Goal: Task Accomplishment & Management: Use online tool/utility

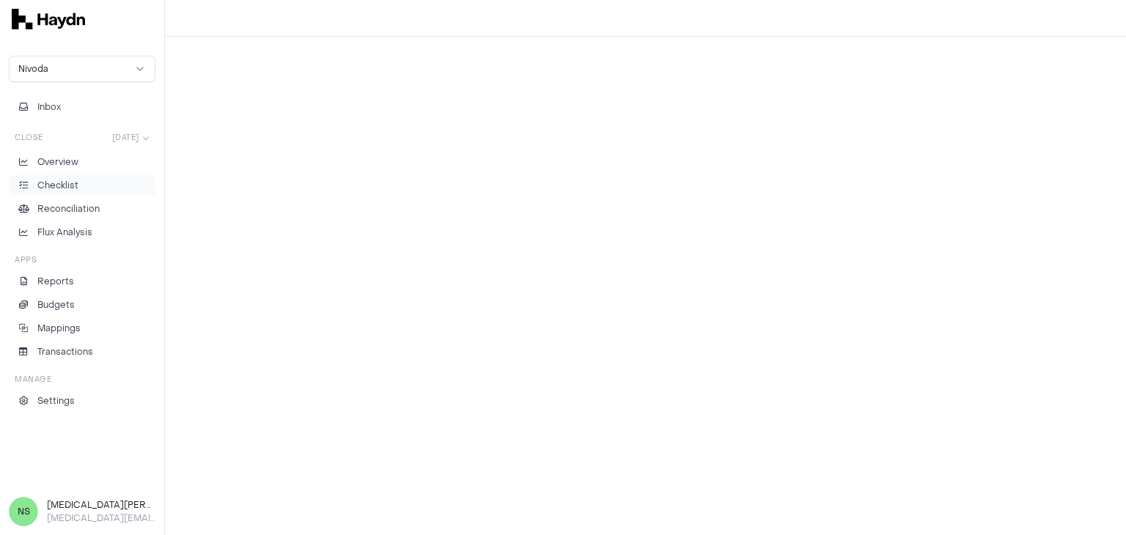
click at [75, 188] on p "Checklist" at bounding box center [57, 185] width 41 height 13
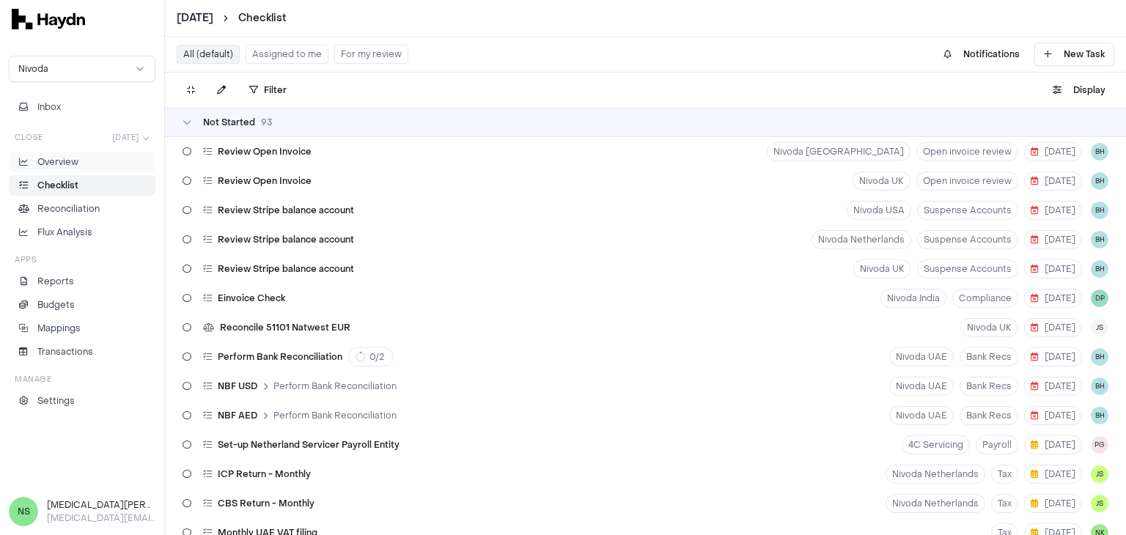
click at [97, 165] on li "Overview" at bounding box center [81, 161] width 133 height 13
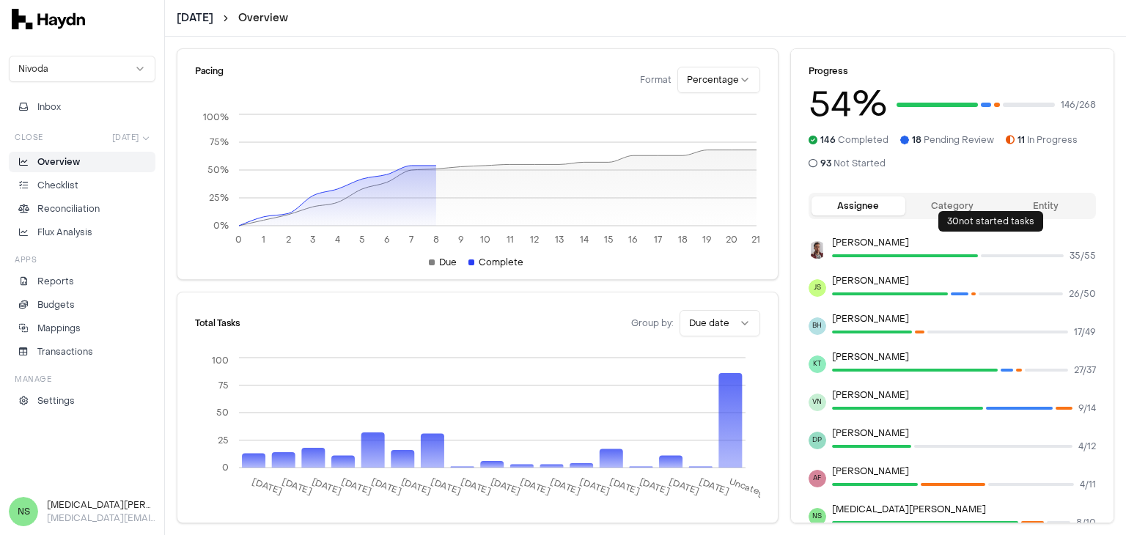
scroll to position [253, 0]
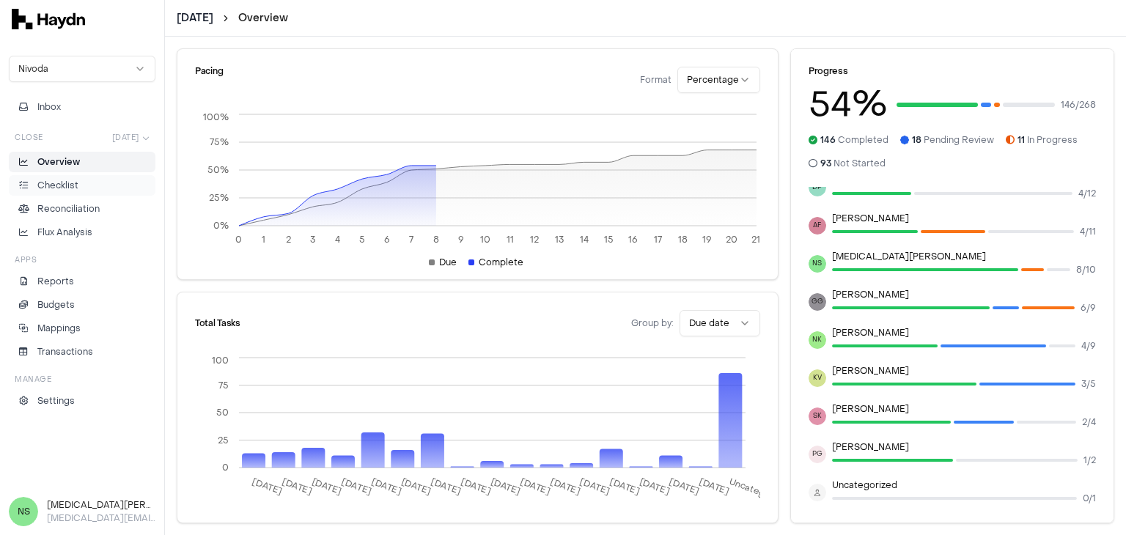
click at [108, 187] on li "Checklist" at bounding box center [81, 185] width 133 height 13
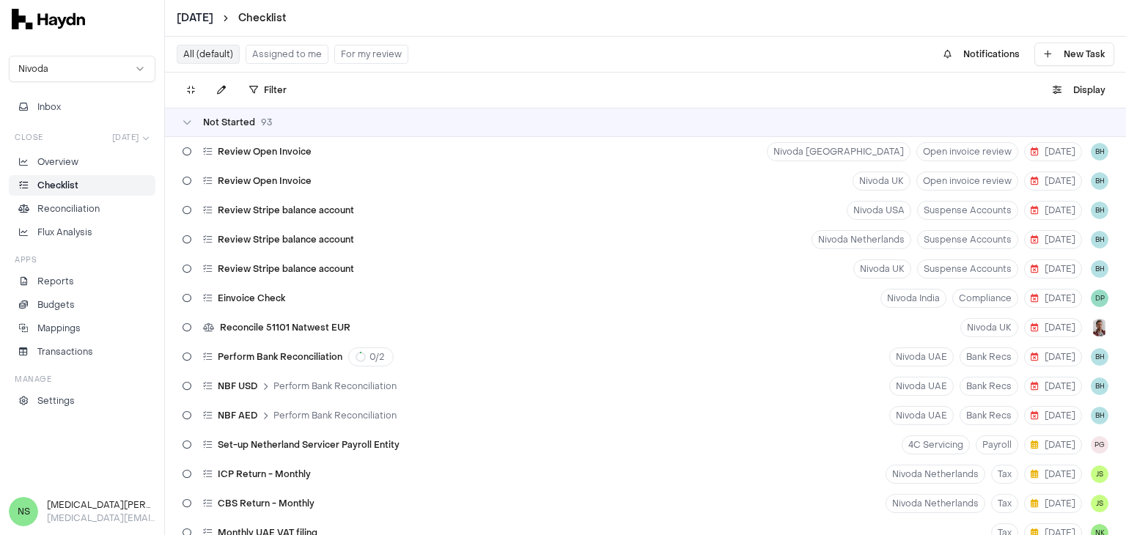
click at [278, 59] on button "Assigned to me" at bounding box center [287, 54] width 83 height 19
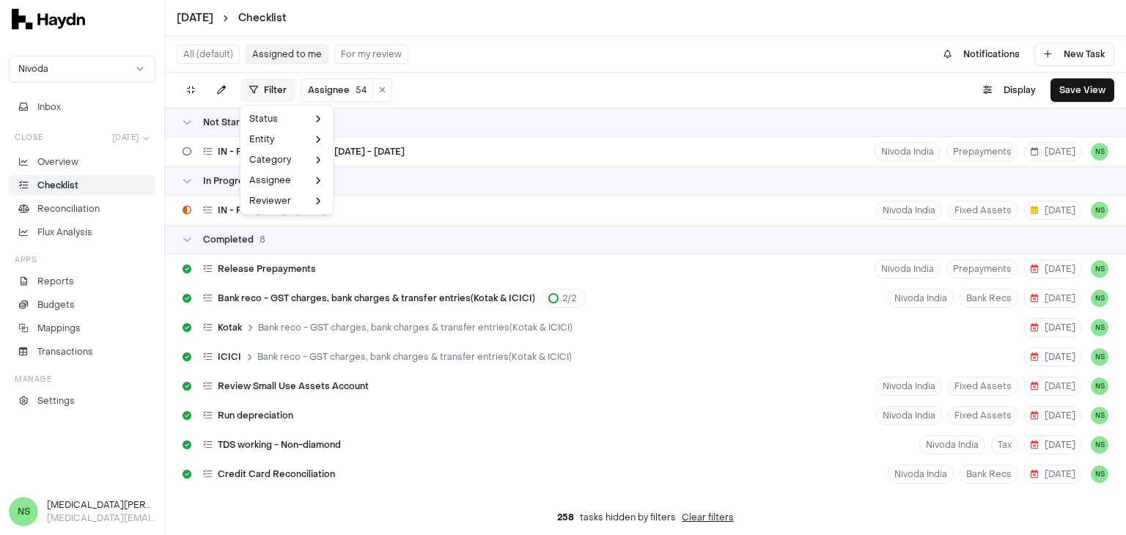
click at [267, 92] on html "[DATE] Checklist Nivoda Inbox Close [DATE] Overview Checklist Reconciliation Fl…" at bounding box center [563, 267] width 1126 height 535
click at [331, 91] on html "[DATE] Checklist Nivoda Inbox Close [DATE] Overview Checklist Reconciliation Fl…" at bounding box center [563, 267] width 1126 height 535
click at [329, 95] on html "[DATE] Checklist Nivoda Inbox Close [DATE] Overview Checklist Reconciliation Fl…" at bounding box center [563, 267] width 1126 height 535
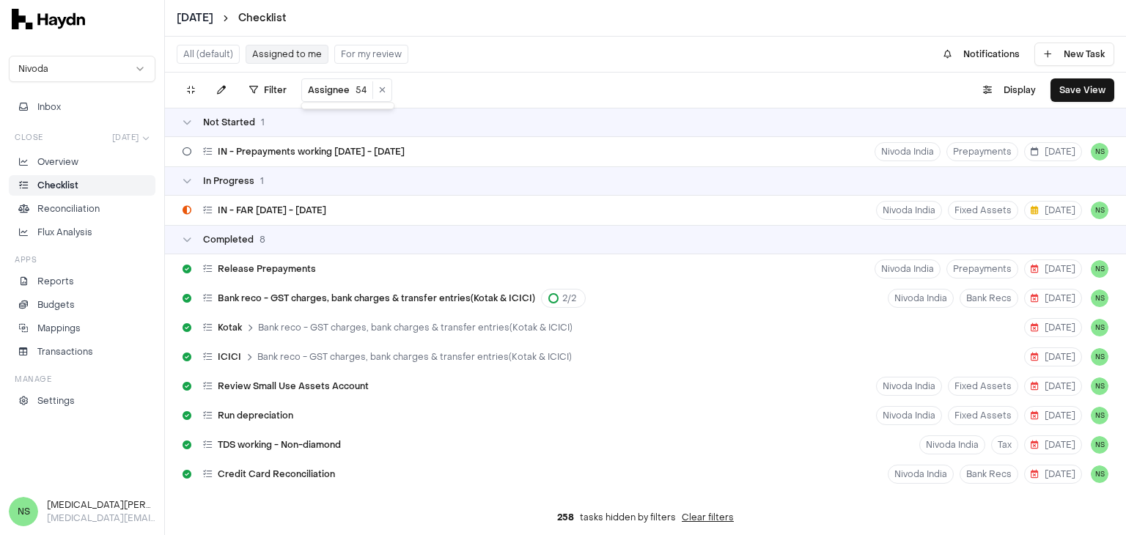
click at [360, 89] on html "[DATE] Checklist Nivoda Inbox Close [DATE] Overview Checklist Reconciliation Fl…" at bounding box center [563, 267] width 1126 height 535
click at [379, 91] on icon at bounding box center [382, 90] width 7 height 9
click at [270, 86] on html "[DATE] Checklist Nivoda Inbox Close [DATE] Overview Checklist Reconciliation Fl…" at bounding box center [563, 267] width 1126 height 535
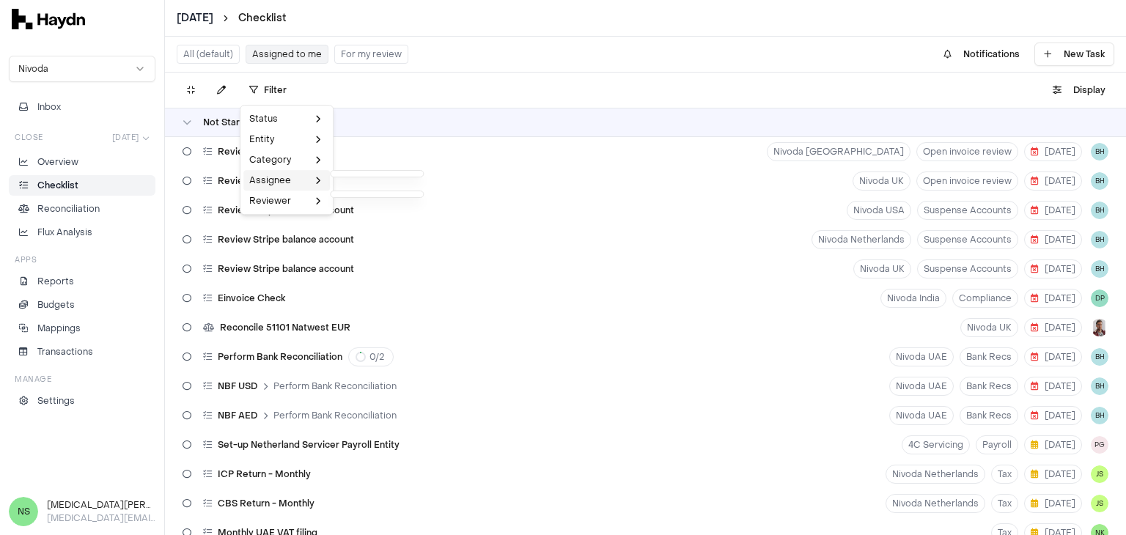
click at [289, 187] on div "Assignee" at bounding box center [286, 180] width 87 height 21
click at [295, 181] on div "Assignee" at bounding box center [286, 180] width 87 height 21
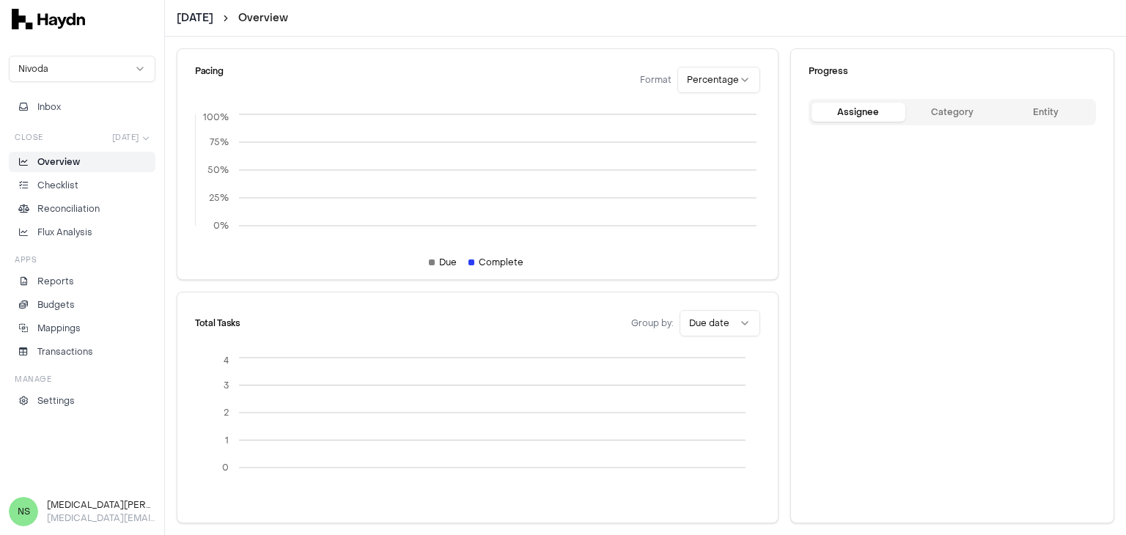
click at [295, 181] on icon "0% 25% 50% 75% 100%" at bounding box center [477, 217] width 565 height 213
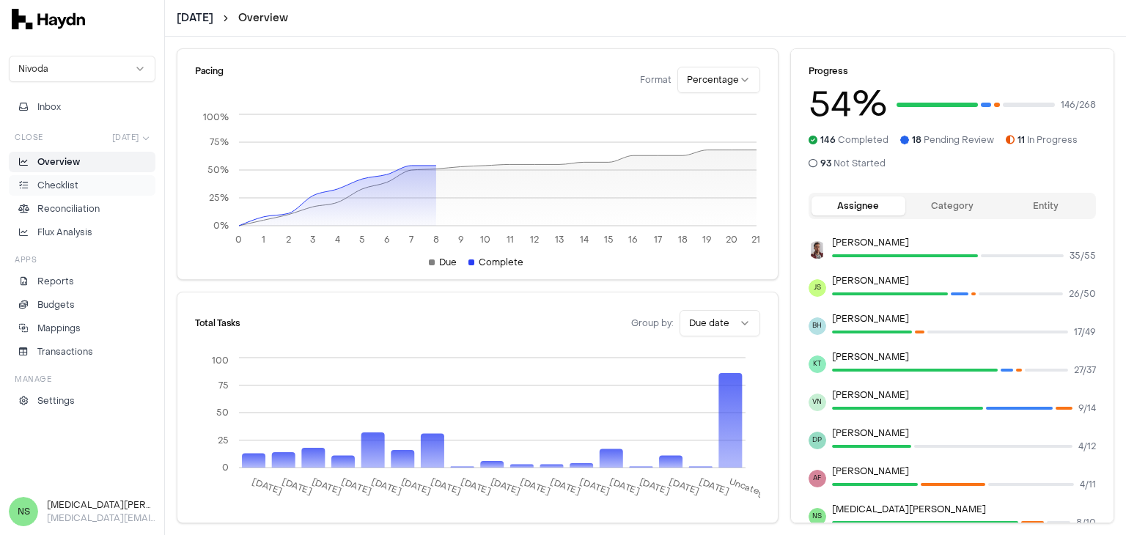
click at [82, 188] on li "Checklist" at bounding box center [81, 185] width 133 height 13
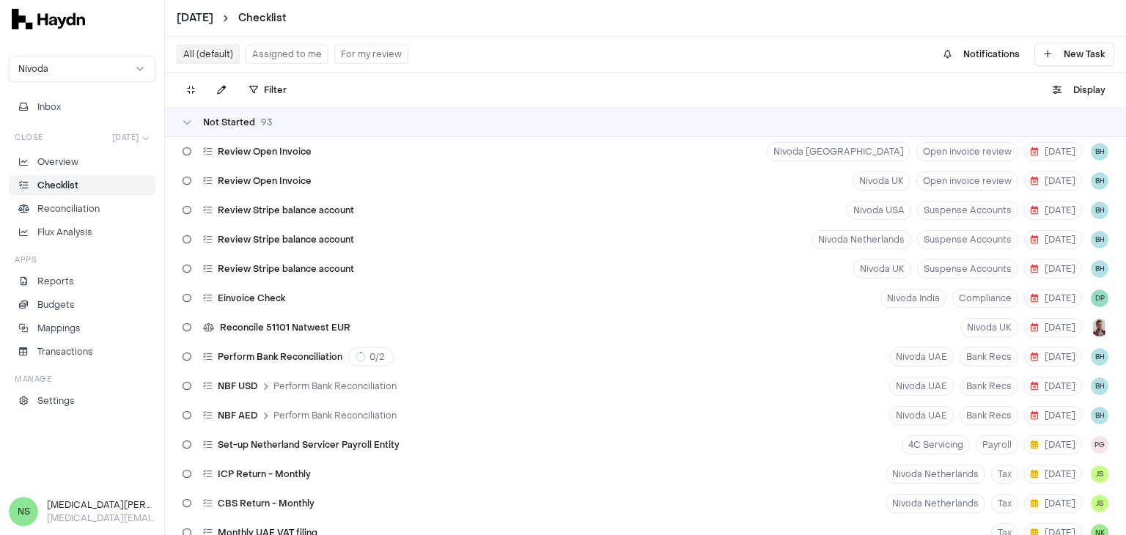
click at [286, 60] on button "Assigned to me" at bounding box center [287, 54] width 83 height 19
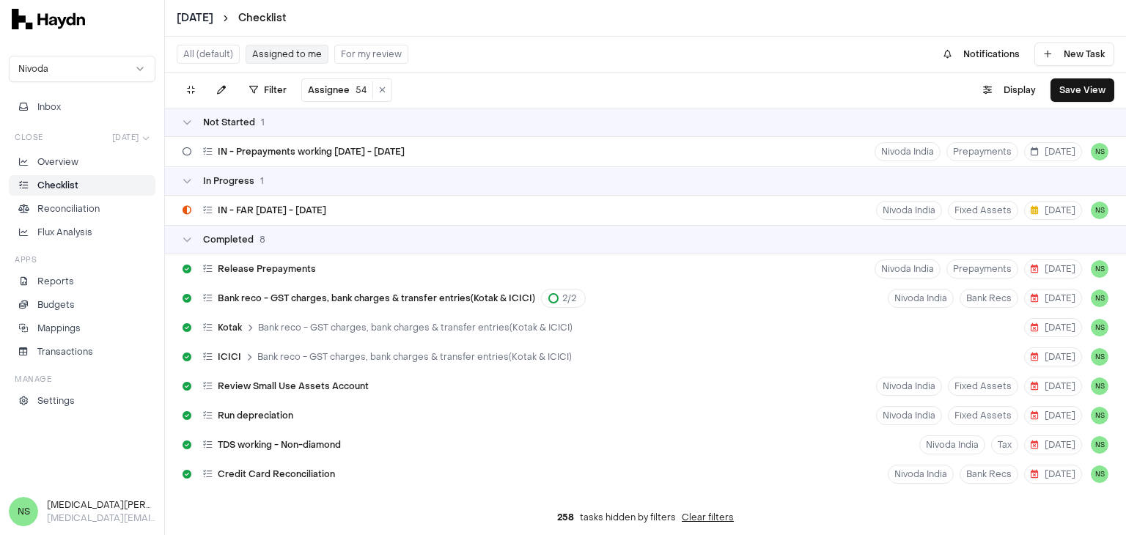
click at [215, 56] on button "All (default)" at bounding box center [208, 54] width 63 height 19
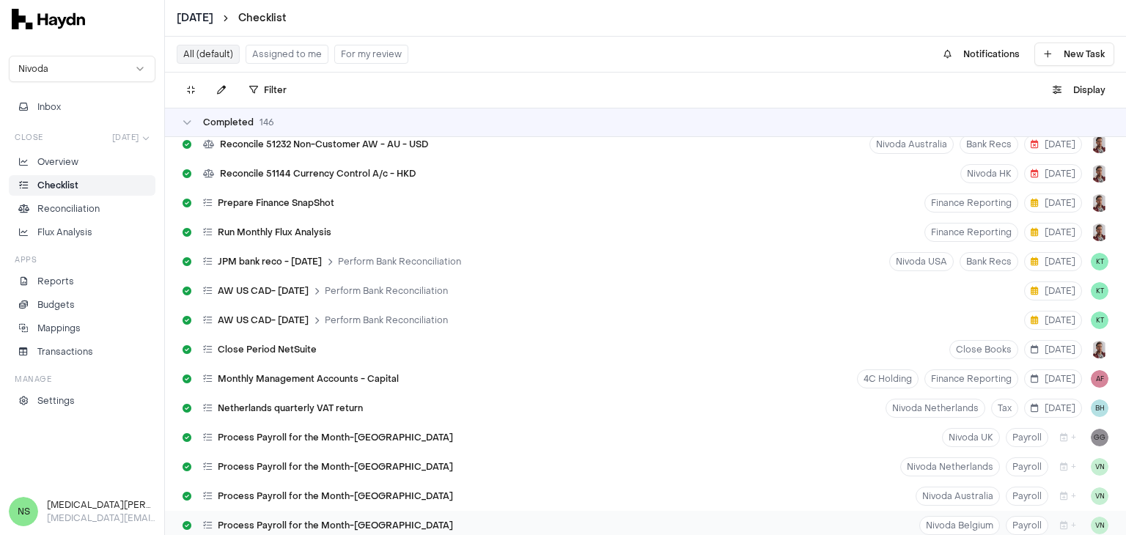
scroll to position [6698, 0]
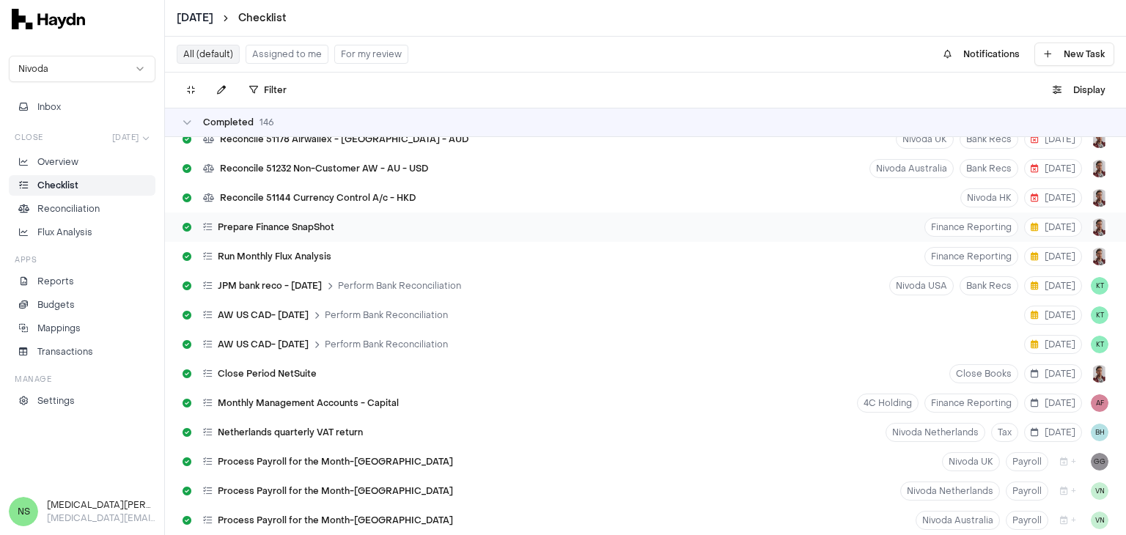
click at [387, 229] on div "Prepare Finance SnapShot Finance Reporting [DATE]" at bounding box center [645, 227] width 961 height 29
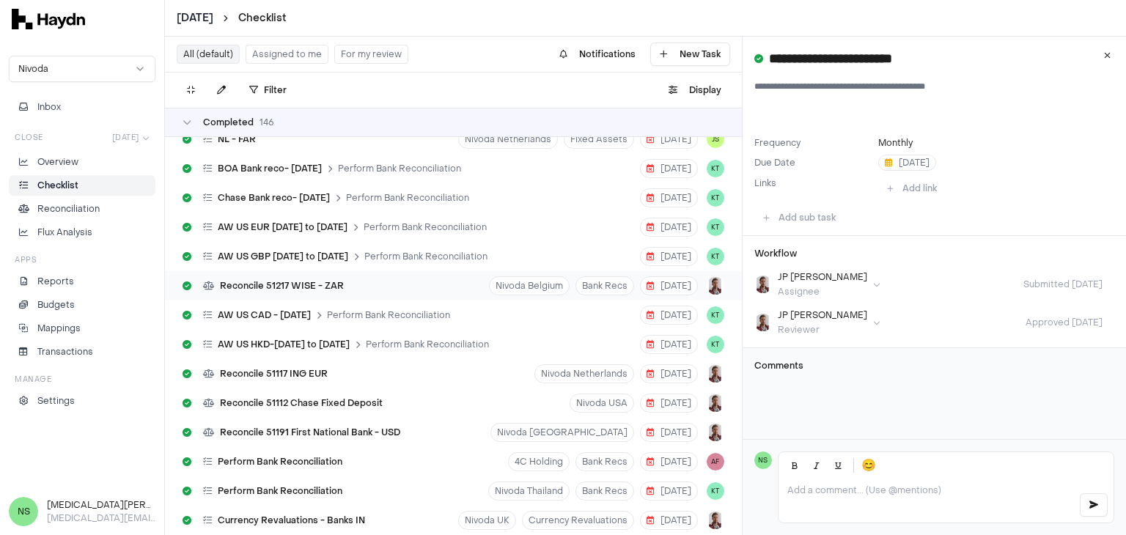
scroll to position [5599, 0]
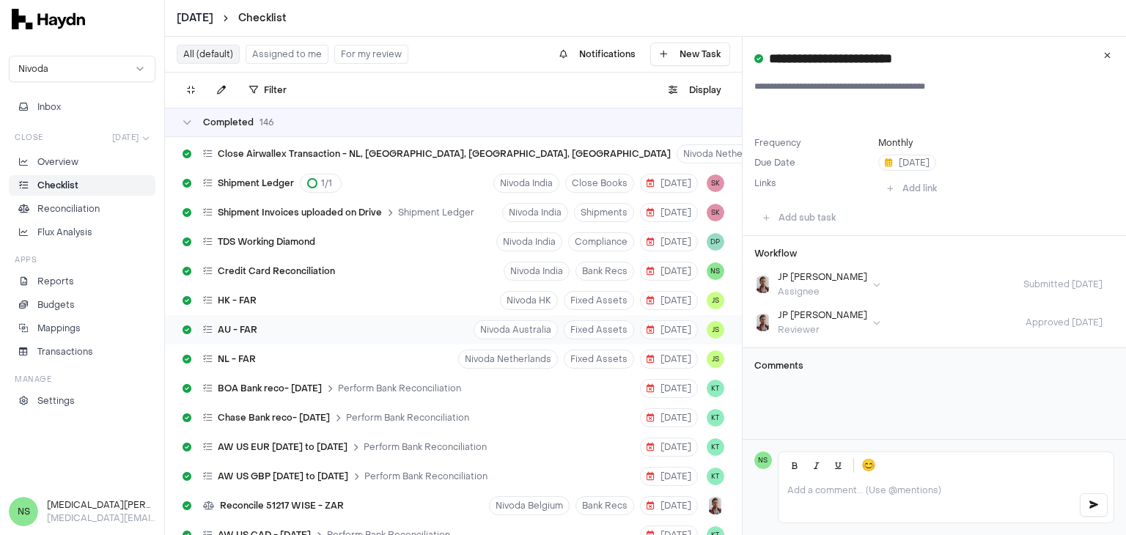
click at [329, 332] on div "AU - FAR Nivoda Australia Fixed Assets [DATE] JS" at bounding box center [453, 329] width 577 height 29
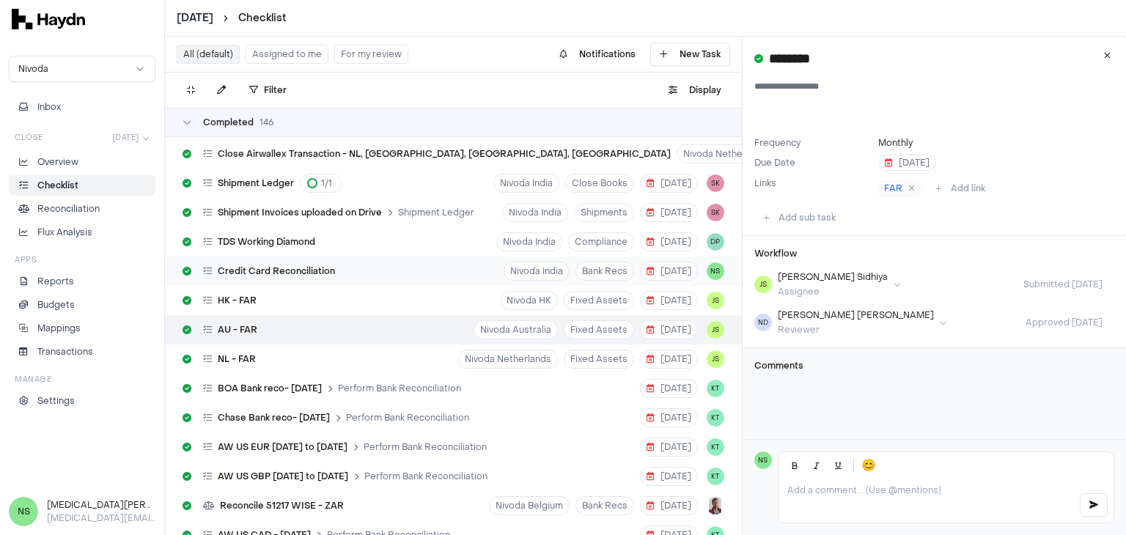
drag, startPoint x: 259, startPoint y: 354, endPoint x: 393, endPoint y: 257, distance: 165.8
click at [258, 353] on div "NL - FAR" at bounding box center [219, 359] width 85 height 28
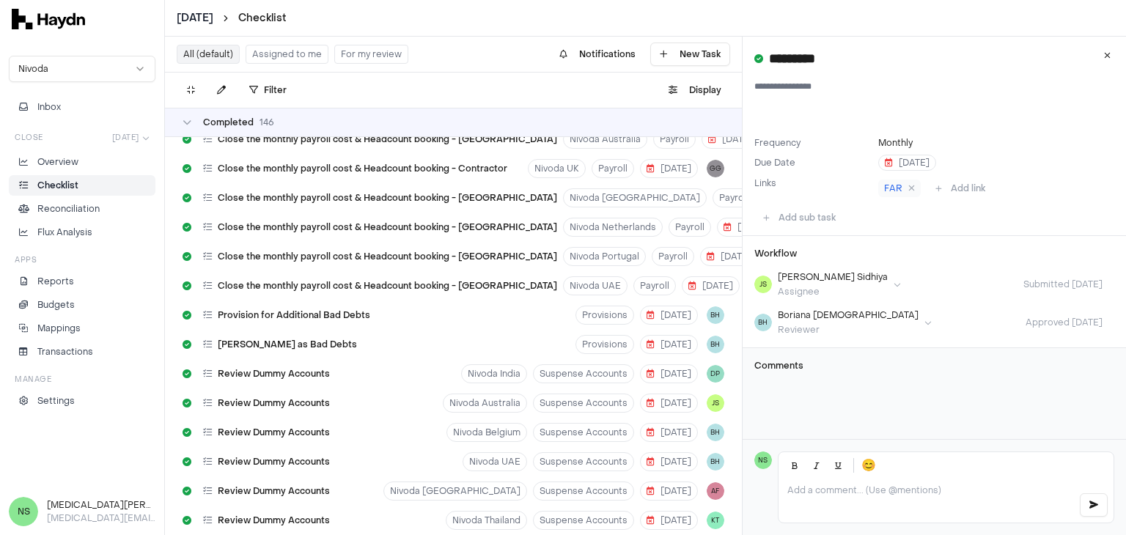
scroll to position [4719, 0]
